Goal: Information Seeking & Learning: Learn about a topic

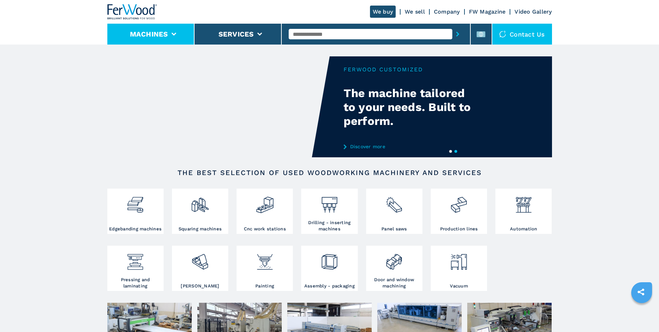
click at [181, 33] on li "Machines" at bounding box center [150, 34] width 87 height 21
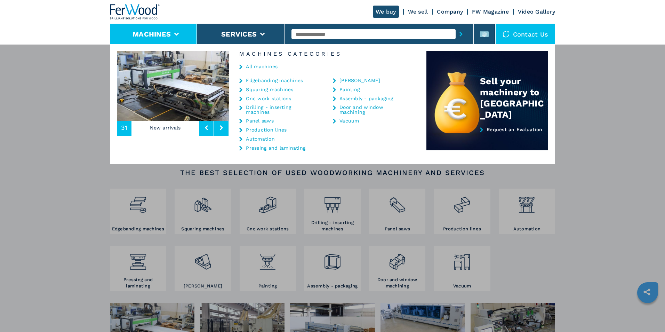
click at [267, 81] on link "Edgebanding machines" at bounding box center [274, 80] width 57 height 5
click at [265, 82] on link "Edgebanding machines" at bounding box center [274, 80] width 57 height 5
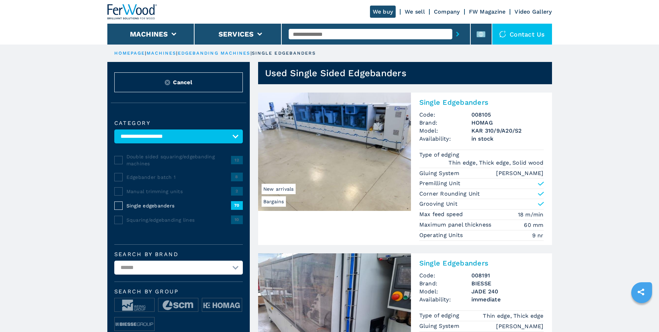
click at [374, 159] on img at bounding box center [334, 151] width 153 height 118
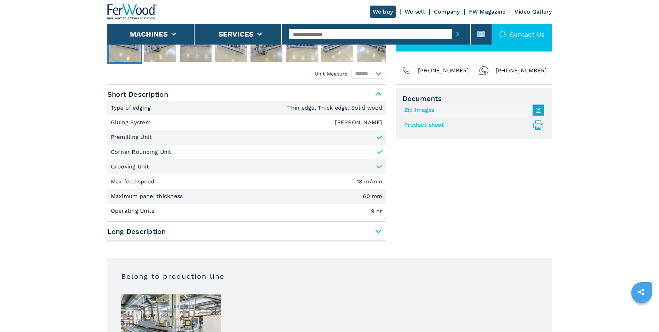
scroll to position [292, 0]
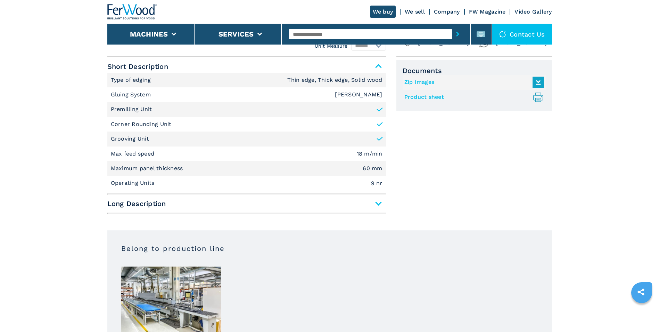
click at [376, 203] on span "Long Description" at bounding box center [246, 203] width 279 height 13
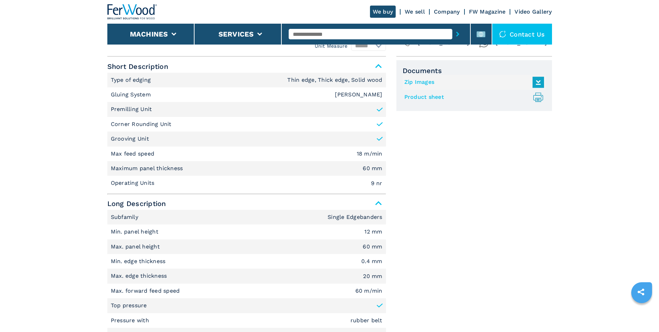
scroll to position [2, 0]
